Goal: Task Accomplishment & Management: Use online tool/utility

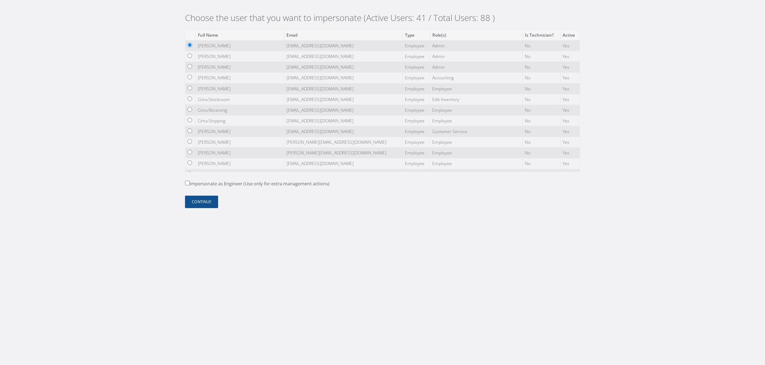
scroll to position [121, 0]
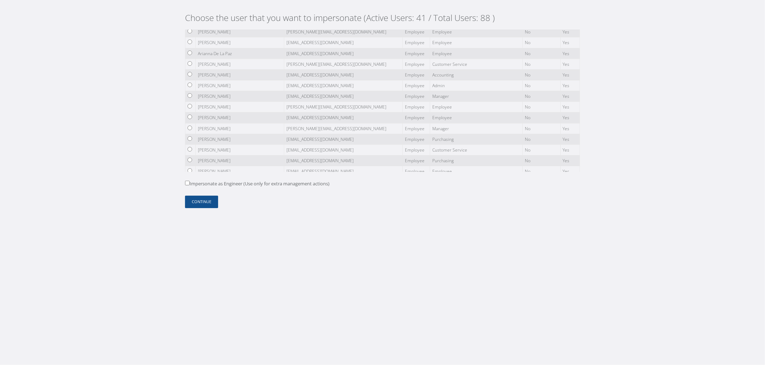
drag, startPoint x: 192, startPoint y: 101, endPoint x: 190, endPoint y: 109, distance: 8.3
click at [192, 98] on input "radio" at bounding box center [190, 95] width 5 height 5
radio input "true"
click at [206, 184] on label "Impersonate as Engineer (Use only for extra management actions)" at bounding box center [257, 183] width 145 height 7
click at [190, 184] on input "Impersonate as Engineer (Use only for extra management actions)" at bounding box center [187, 183] width 5 height 5
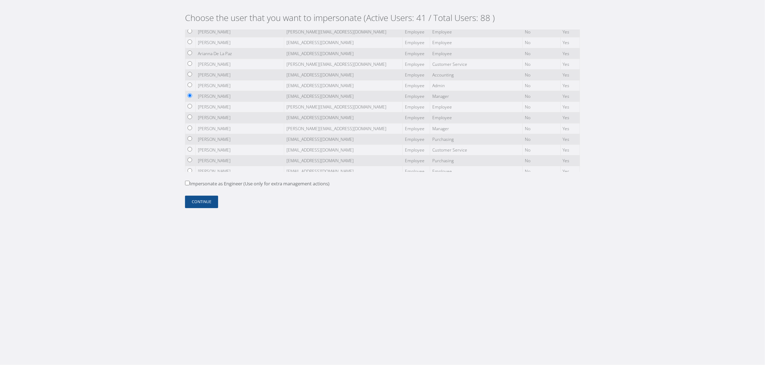
checkbox input "true"
click at [210, 207] on button "Continue" at bounding box center [201, 202] width 33 height 12
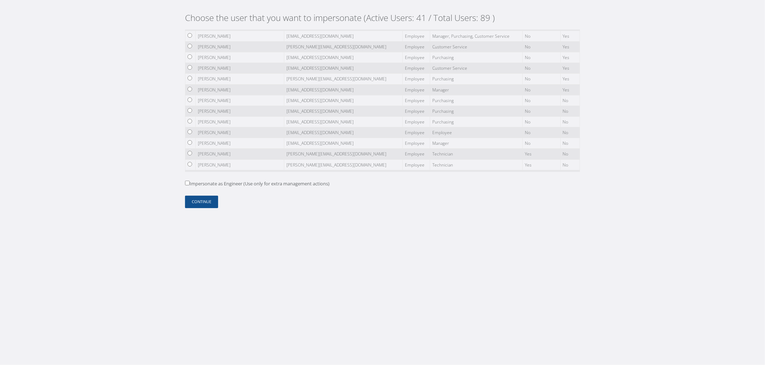
scroll to position [836, 0]
click at [326, 91] on td "(delete)[EMAIL_ADDRESS][DOMAIN_NAME]" at bounding box center [343, 85] width 119 height 11
drag, startPoint x: 315, startPoint y: 97, endPoint x: 261, endPoint y: 103, distance: 54.4
click at [284, 95] on td "[EMAIL_ADDRESS][DOMAIN_NAME]" at bounding box center [343, 89] width 119 height 11
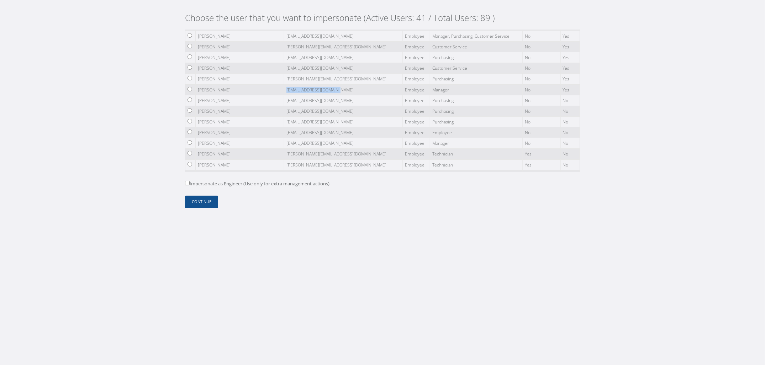
copy td "[EMAIL_ADDRESS][DOMAIN_NAME]"
